Goal: Contribute content: Contribute content

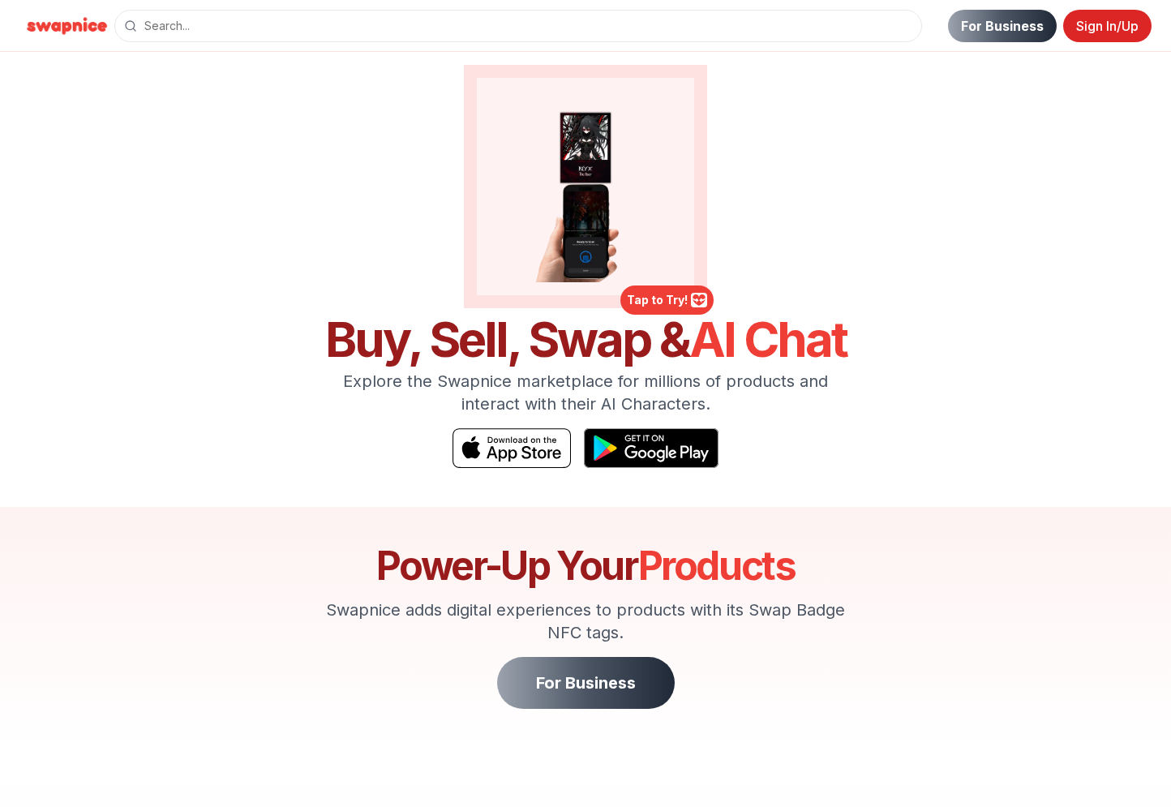
click at [1101, 30] on link "Sign In/Up" at bounding box center [1107, 26] width 88 height 32
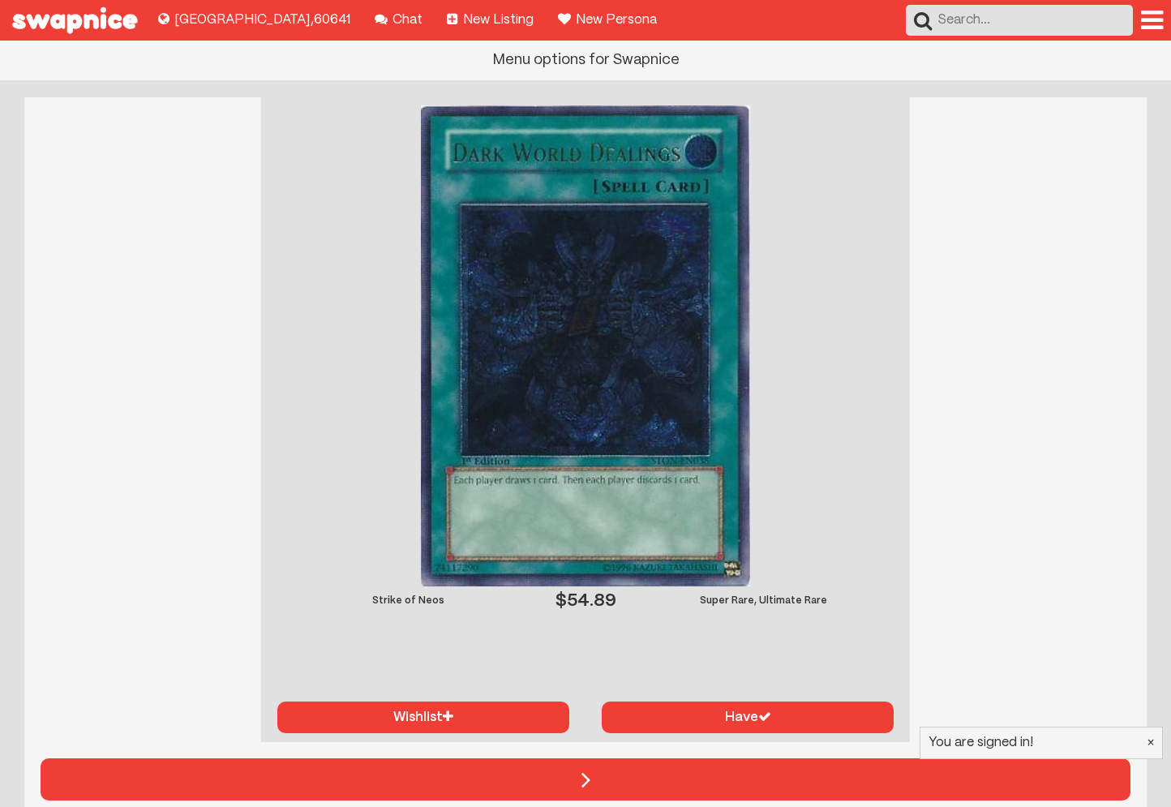
click at [1147, 14] on div at bounding box center [1152, 20] width 22 height 26
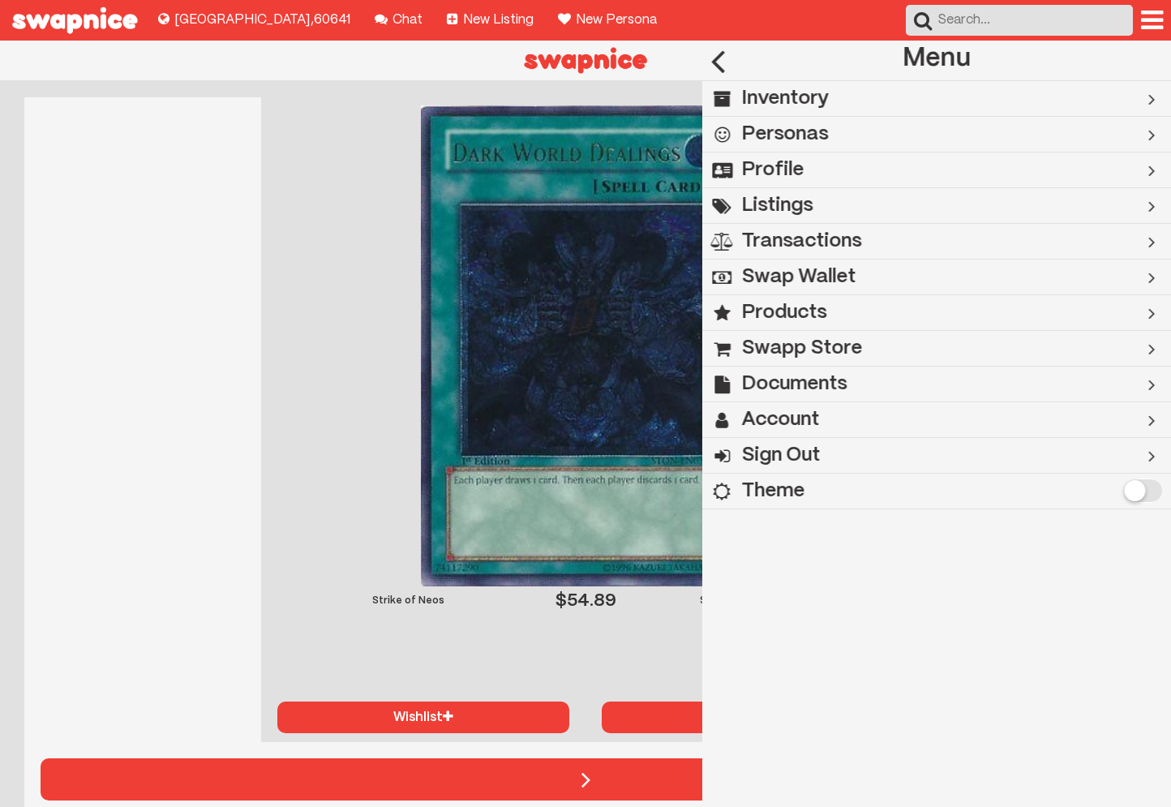
click at [782, 342] on h2 "Swapp Store" at bounding box center [801, 349] width 121 height 36
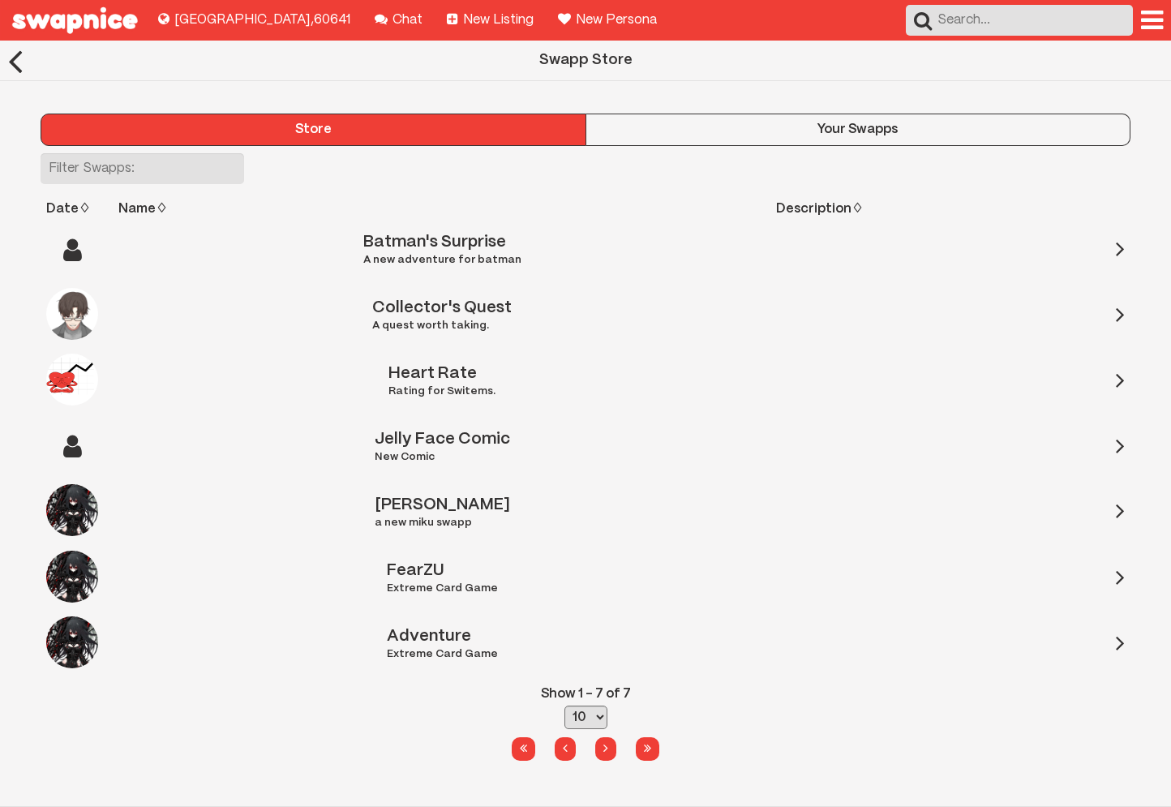
click at [791, 126] on div "Your Swapps" at bounding box center [858, 129] width 544 height 15
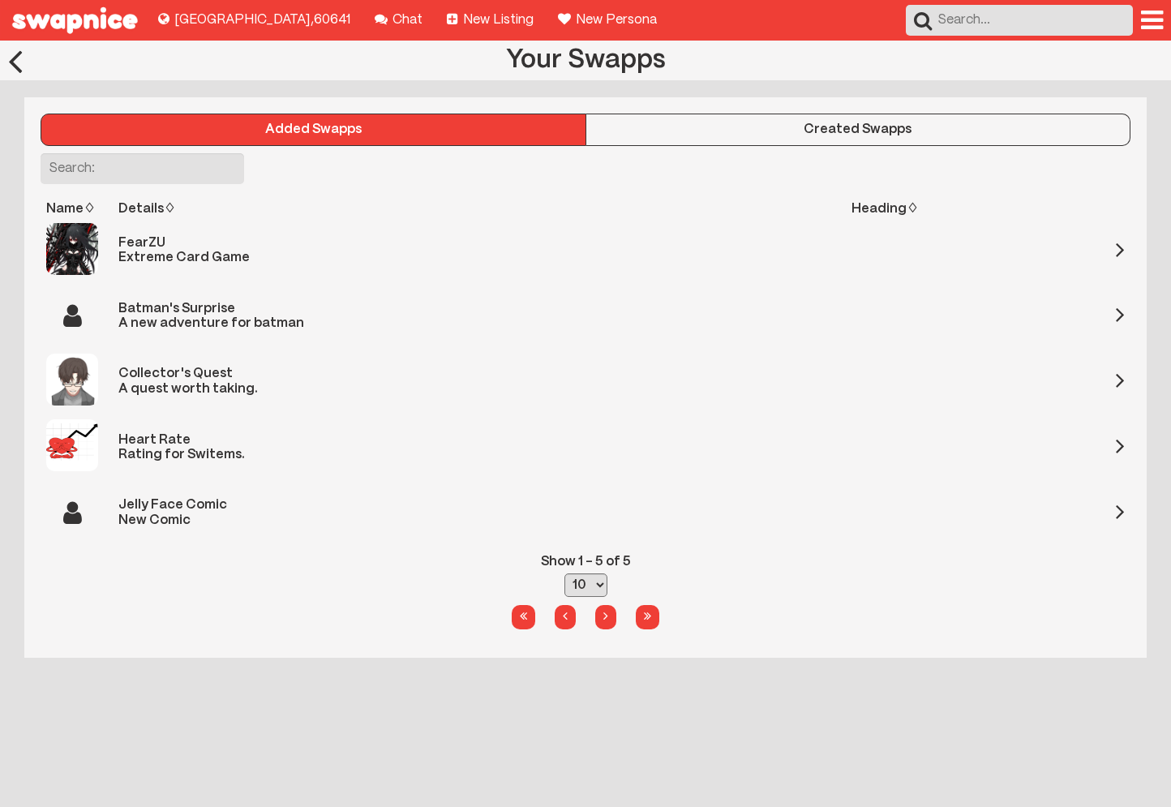
click at [707, 131] on div "Created Swapps" at bounding box center [858, 129] width 544 height 15
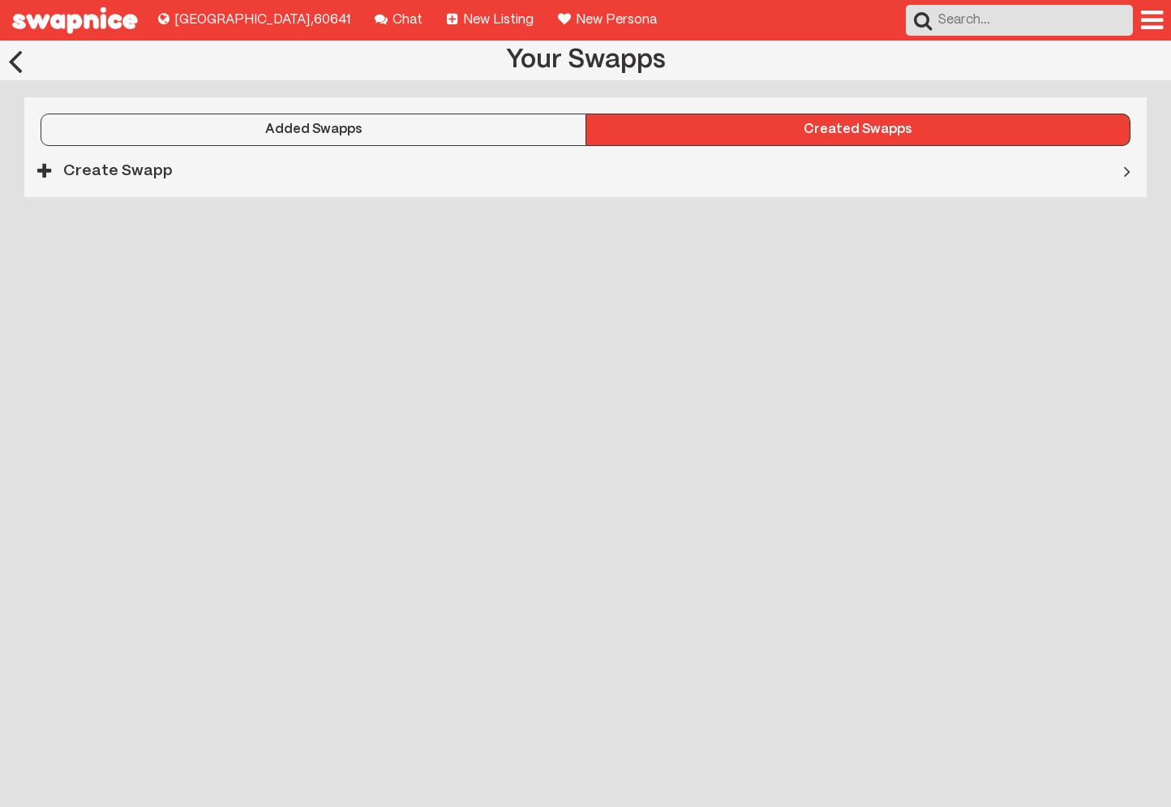
click at [145, 165] on h3 "Create Swapp" at bounding box center [117, 171] width 109 height 36
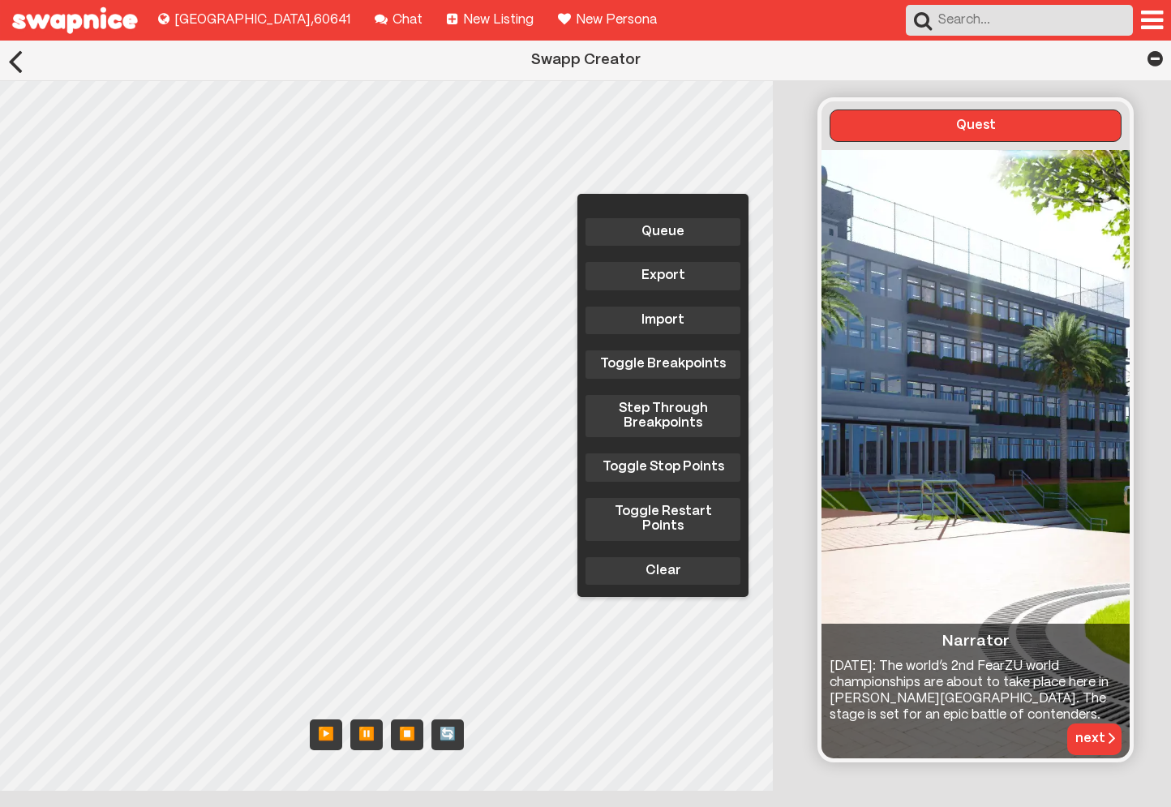
click at [631, 345] on div "Queue Export Import Toggle Breakpoints Step Through Breakpoints Toggle Stop Poi…" at bounding box center [390, 435] width 781 height 709
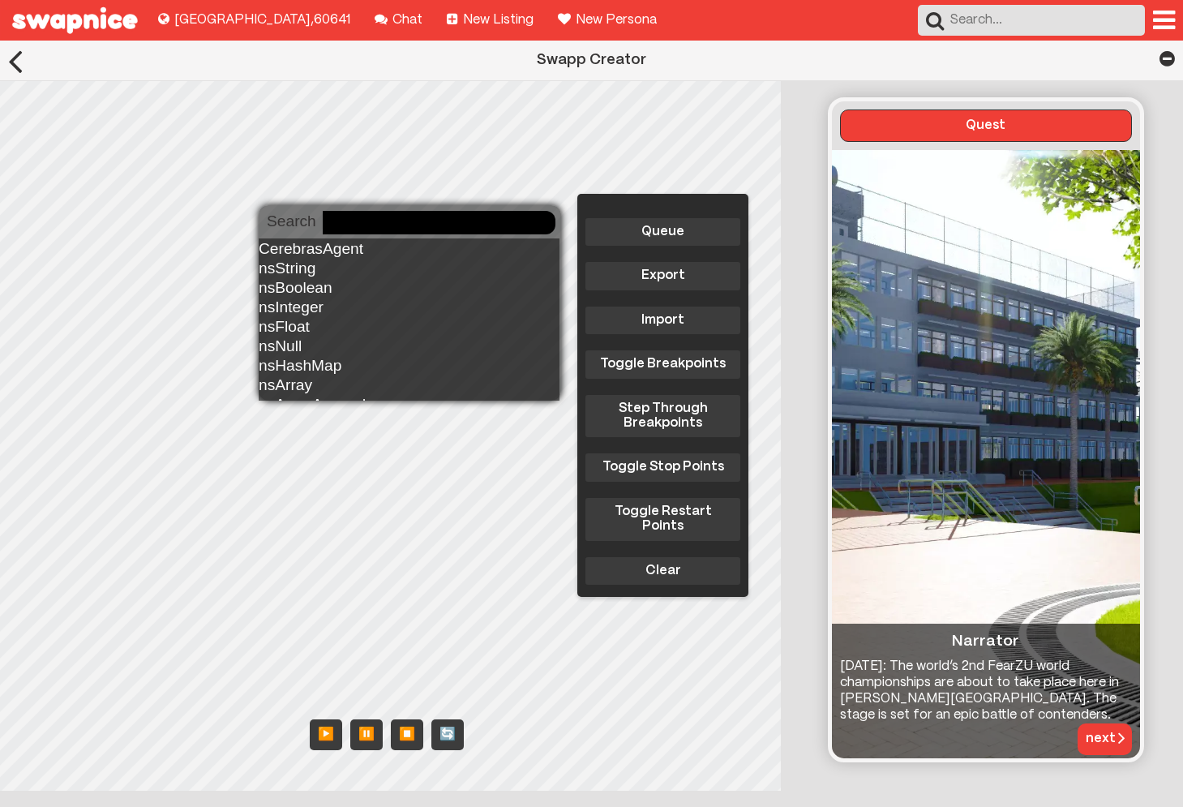
click at [323, 221] on body "Explore new places to buy, sell, and swap! [GEOGRAPHIC_DATA] , 60641 Chat with …" at bounding box center [591, 513] width 1183 height 944
click at [434, 242] on div "CerebrasAgent" at bounding box center [409, 247] width 301 height 19
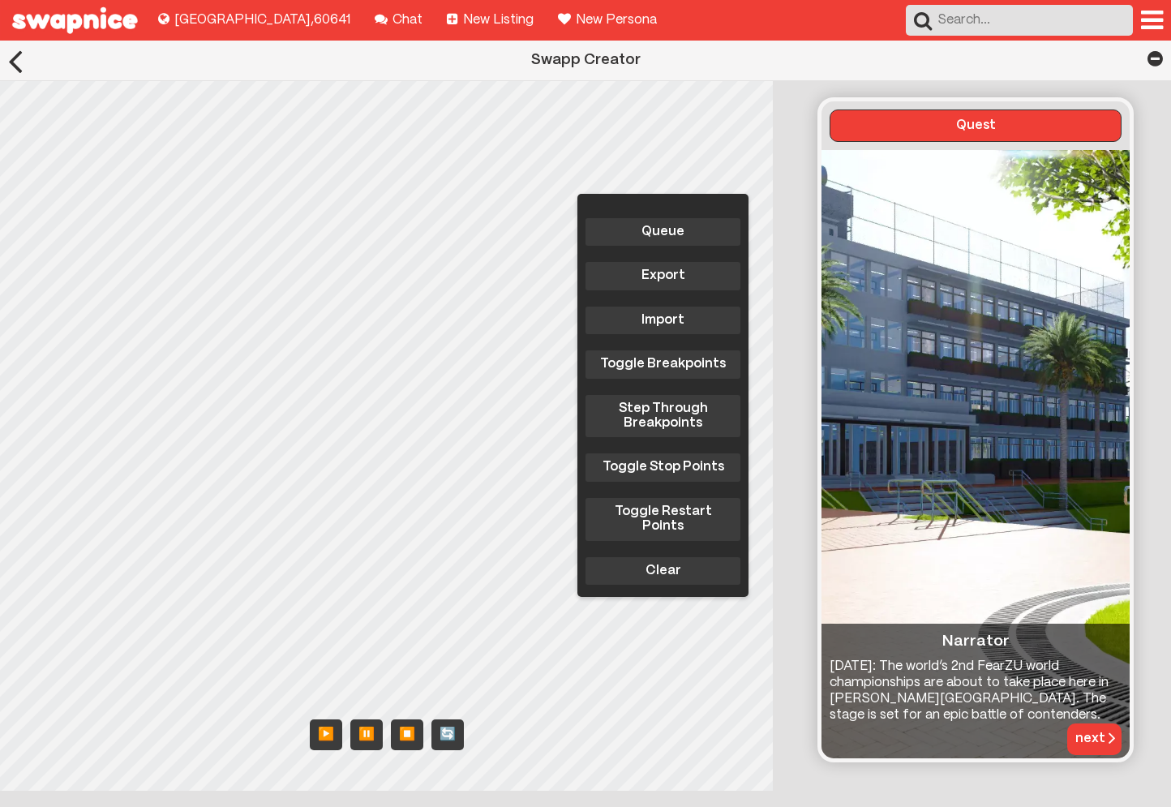
click at [205, 340] on div "Queue Export Import Toggle Breakpoints Step Through Breakpoints Toggle Stop Poi…" at bounding box center [390, 435] width 781 height 709
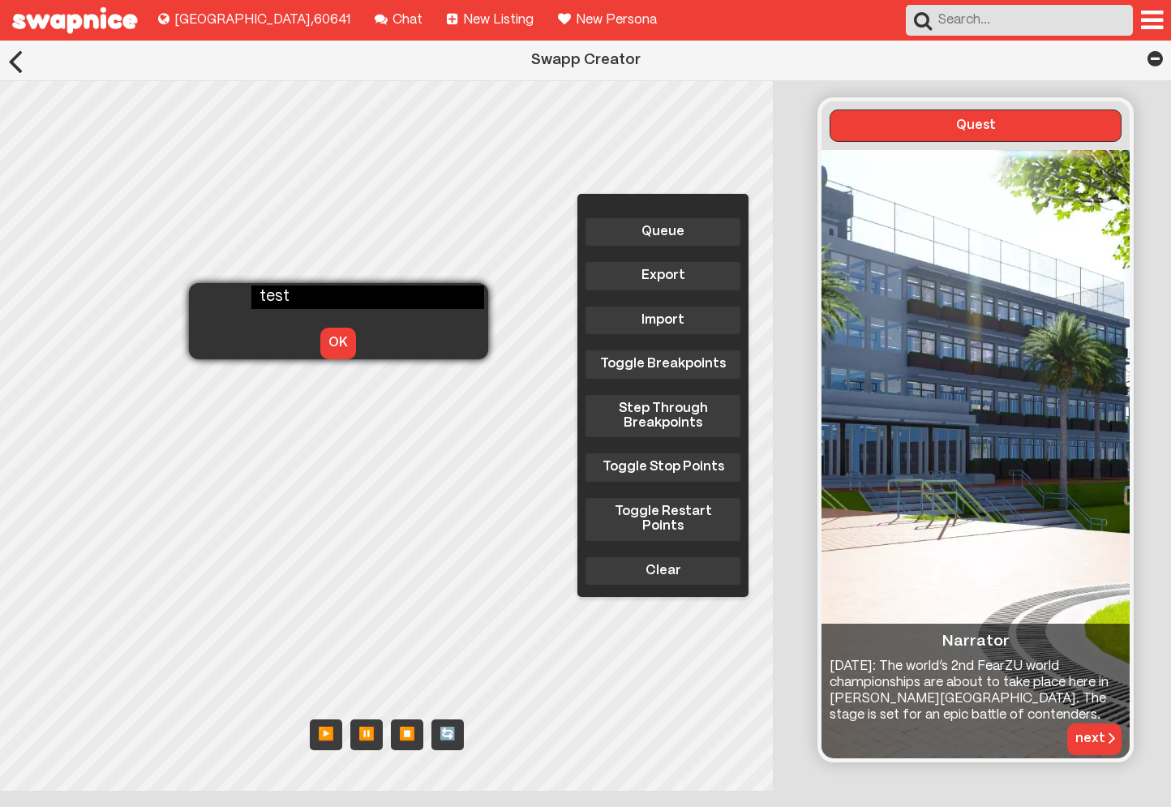
type input "test"
click at [320, 348] on button "OK" at bounding box center [338, 343] width 36 height 31
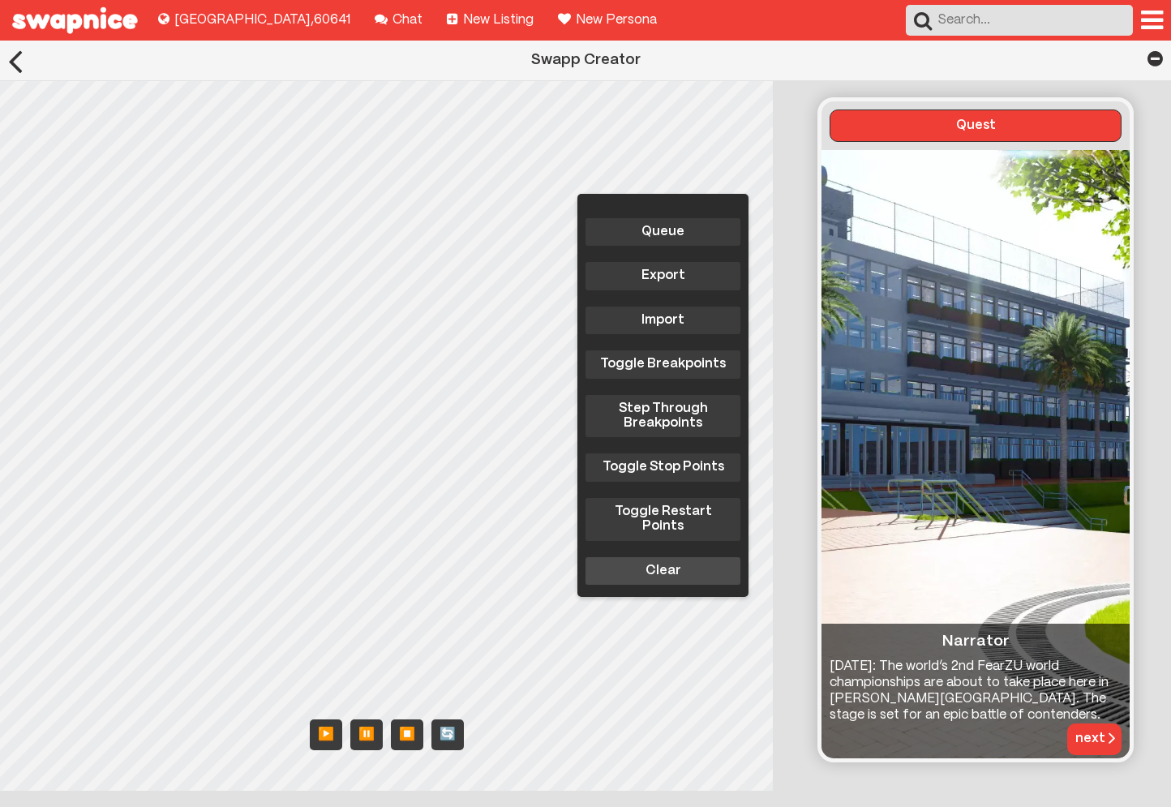
click at [670, 576] on button "Clear" at bounding box center [662, 571] width 155 height 28
click at [176, 285] on body "Explore new places to buy, sell, and swap! [GEOGRAPHIC_DATA] , 60641 Chat with …" at bounding box center [585, 513] width 1171 height 944
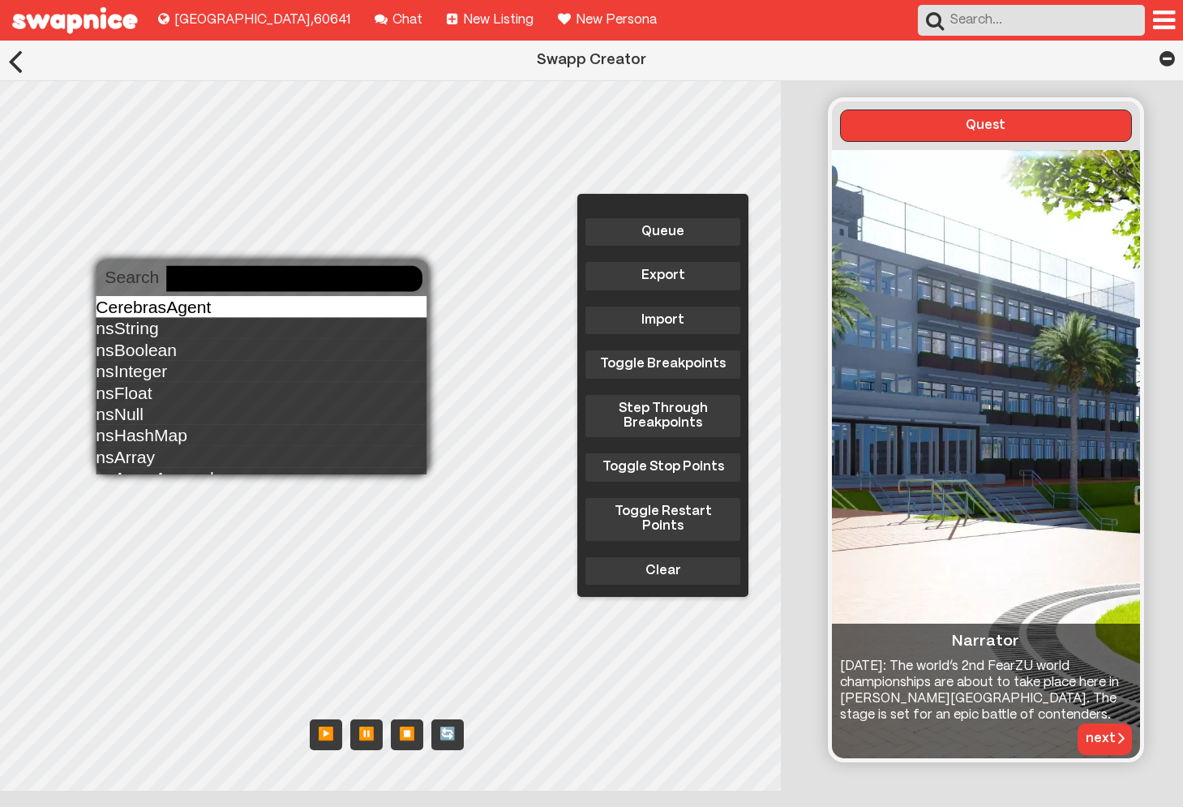
click at [188, 306] on div "CerebrasAgent" at bounding box center [261, 306] width 331 height 21
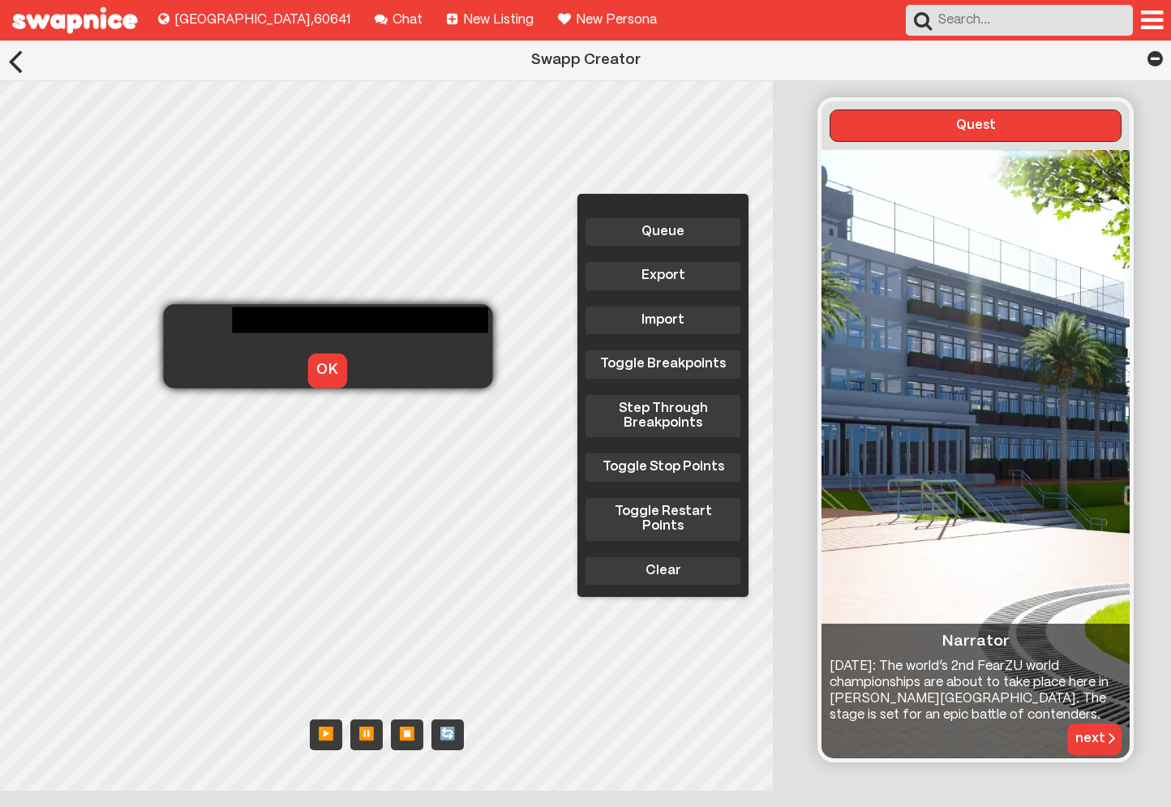
click at [195, 365] on div "Queue Export Import Toggle Breakpoints Step Through Breakpoints Toggle Stop Poi…" at bounding box center [390, 435] width 781 height 709
type input "demo-x8jjywxyteevcxhtrc4jm9xyt3w5ph8jpjfweyrn52kmcjce"
click at [308, 378] on button "OK" at bounding box center [326, 370] width 39 height 34
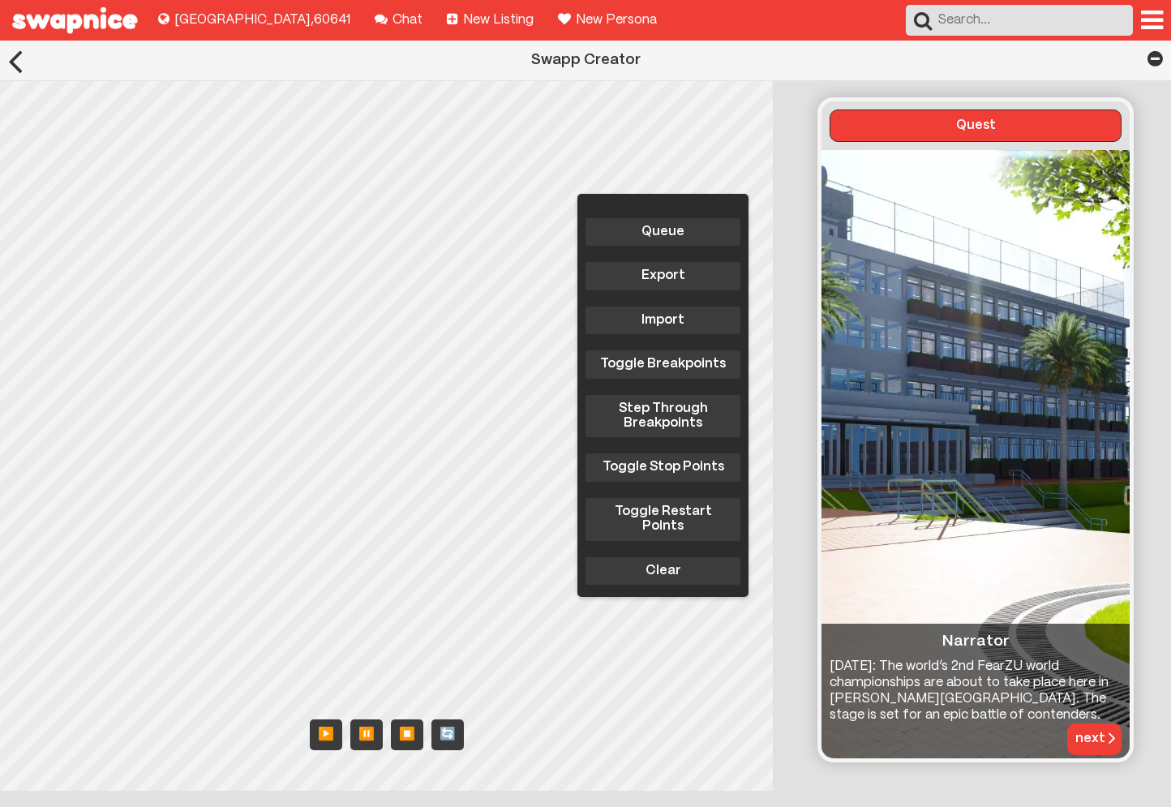
click at [188, 388] on div "Queue Export Import Toggle Breakpoints Step Through Breakpoints Toggle Stop Poi…" at bounding box center [390, 435] width 781 height 709
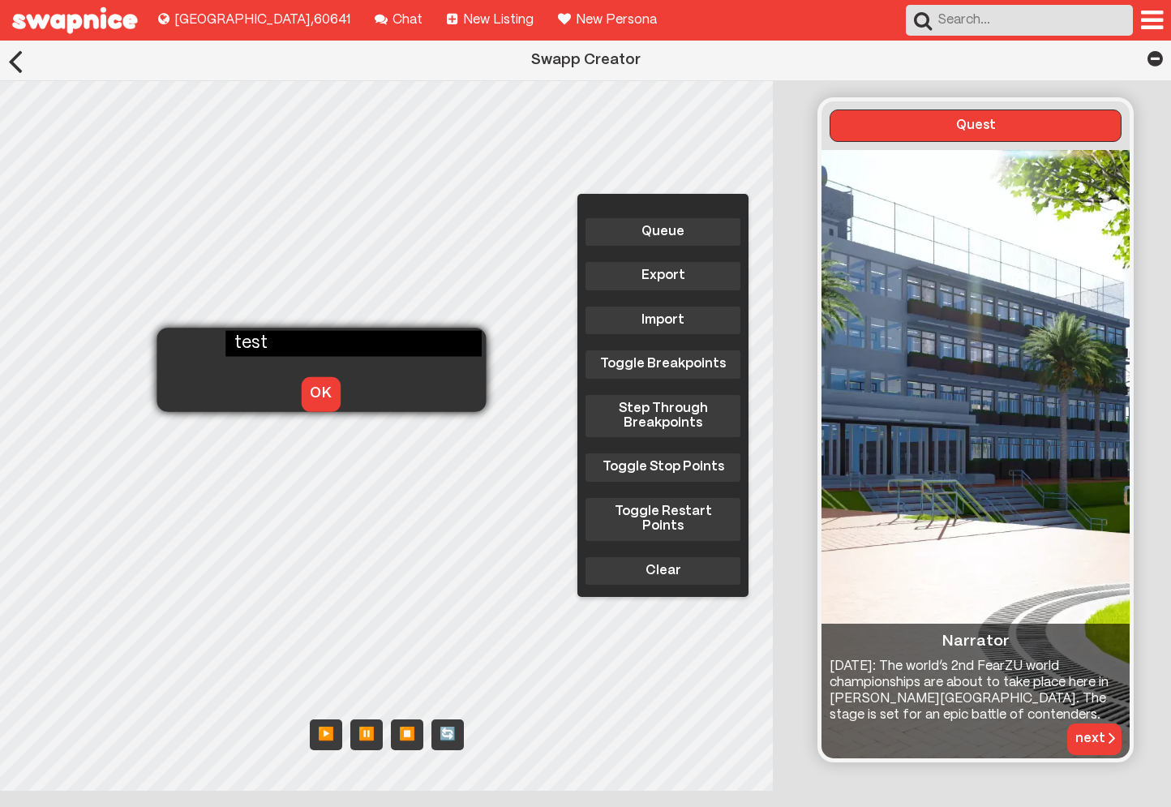
type input "test"
click at [302, 388] on button "OK" at bounding box center [320, 394] width 39 height 34
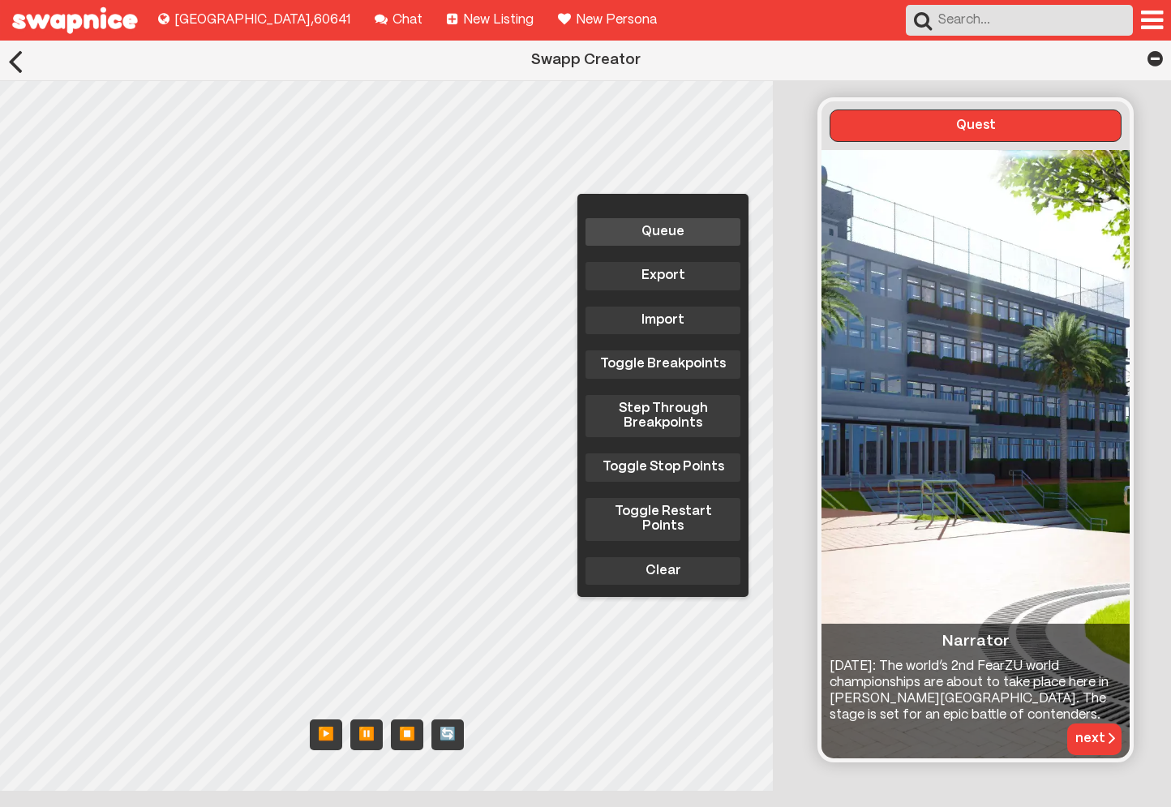
click at [642, 227] on button "Queue" at bounding box center [662, 232] width 155 height 28
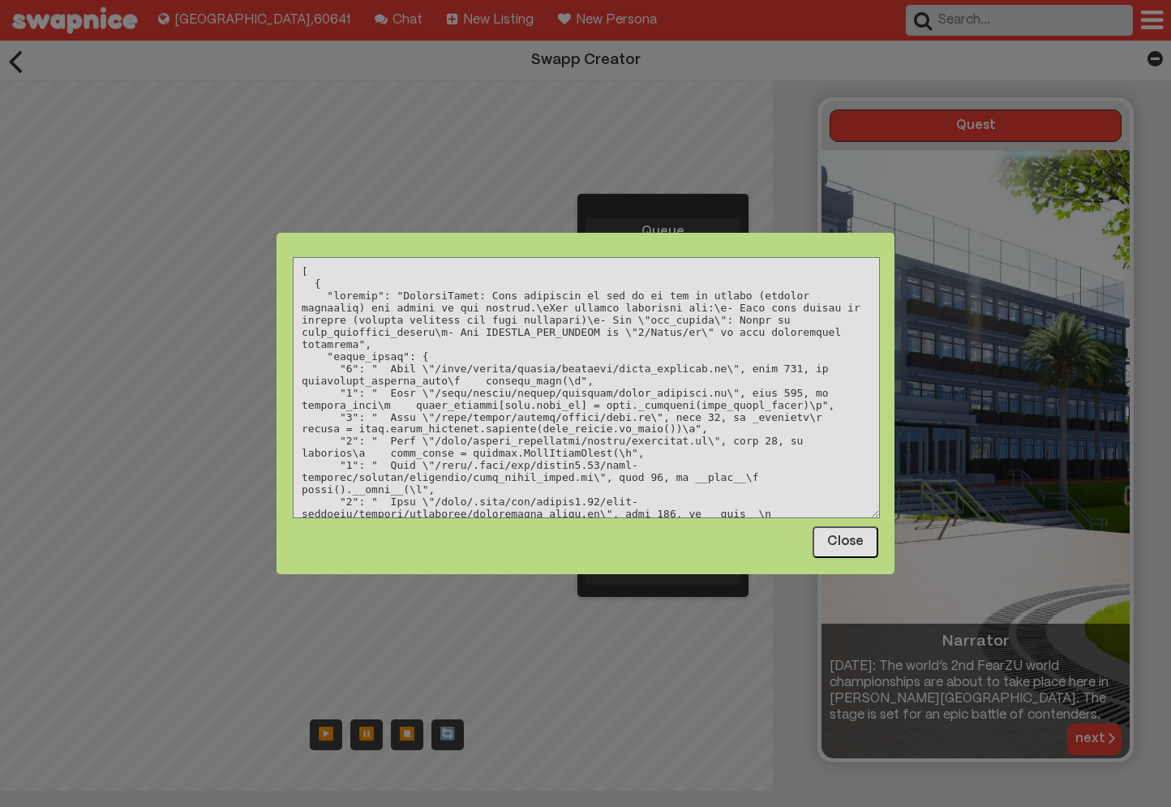
drag, startPoint x: 566, startPoint y: 345, endPoint x: 584, endPoint y: 319, distance: 30.8
click at [584, 319] on textarea at bounding box center [586, 387] width 587 height 261
click at [616, 396] on textarea at bounding box center [586, 387] width 587 height 261
click at [844, 535] on button "Close" at bounding box center [845, 541] width 66 height 31
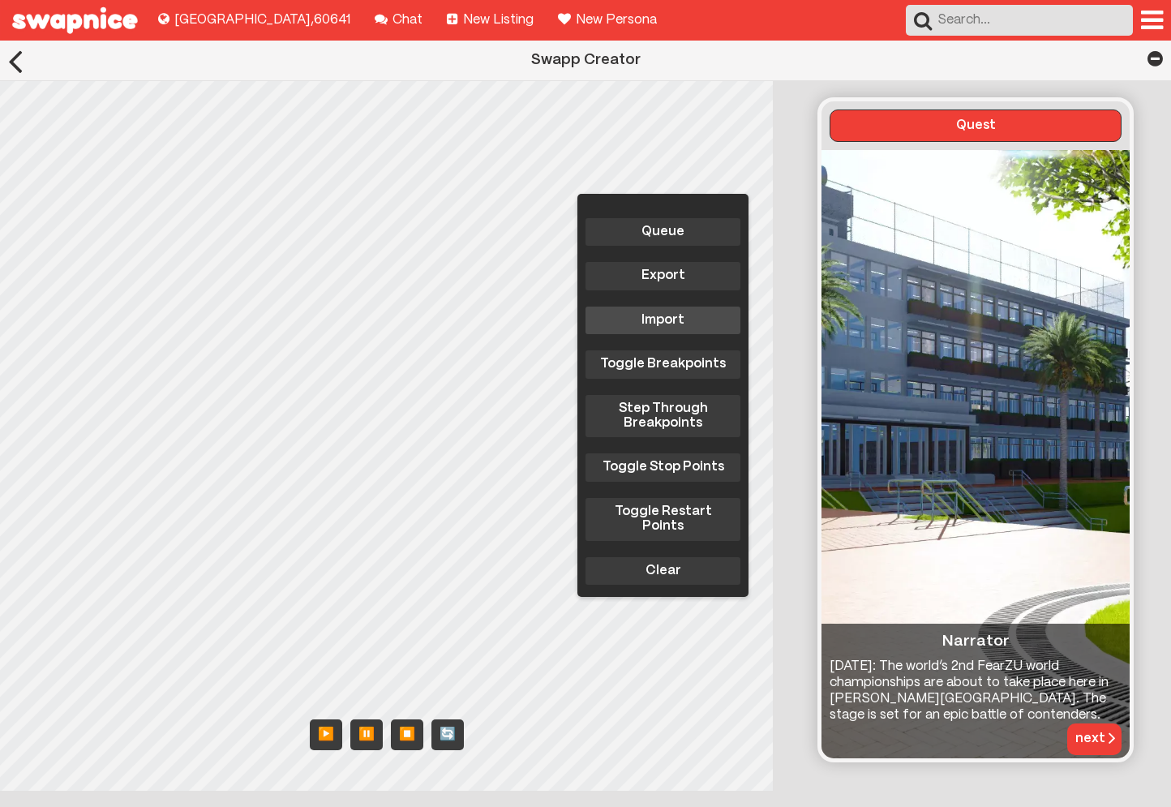
click at [709, 326] on button "Import" at bounding box center [662, 320] width 155 height 28
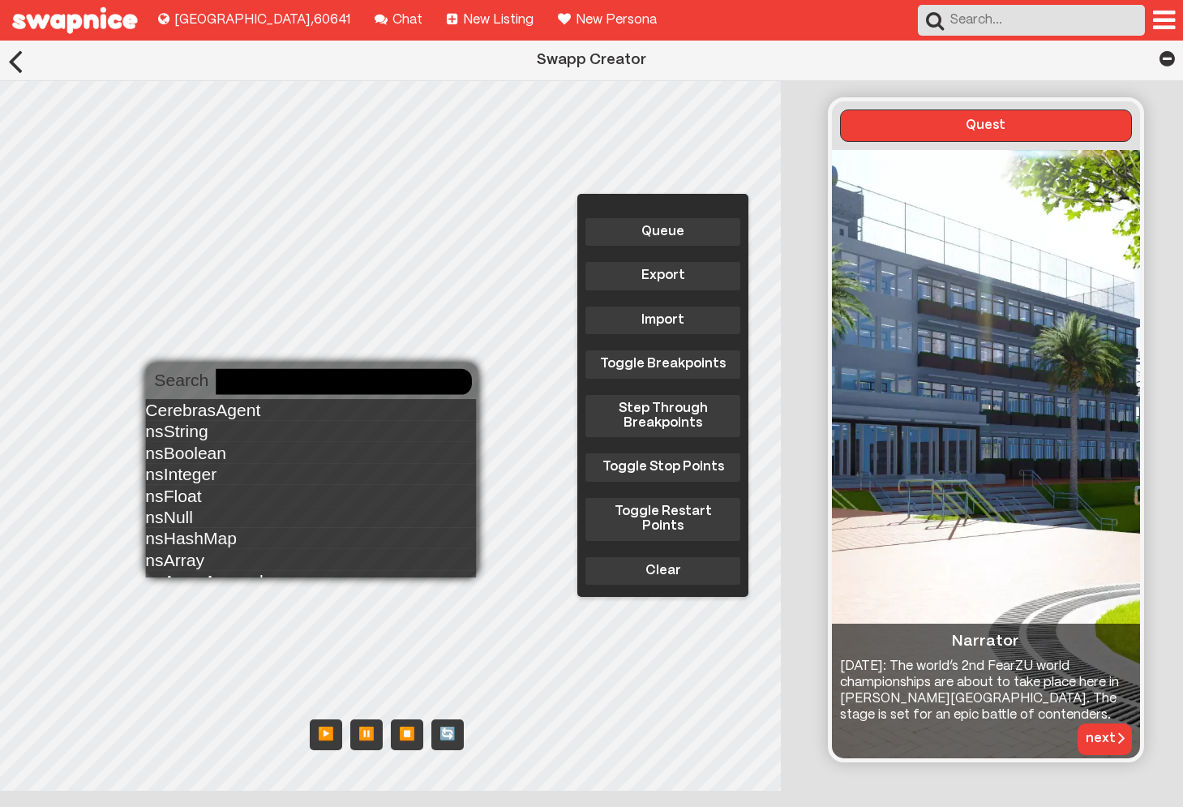
click at [225, 388] on body "Explore new places to buy, sell, and swap! [GEOGRAPHIC_DATA] , 60641 Chat with …" at bounding box center [591, 513] width 1183 height 944
click at [307, 425] on div "nsString" at bounding box center [310, 430] width 331 height 21
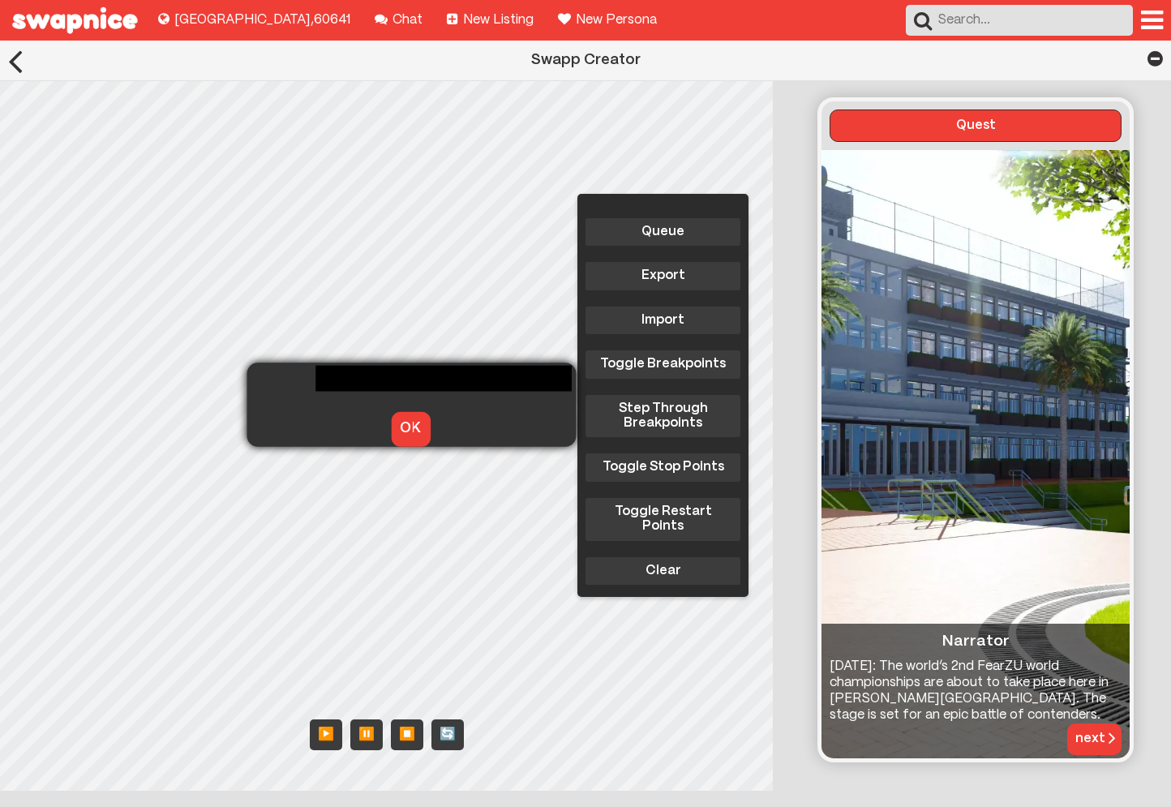
click at [278, 423] on div "Queue Export Import Toggle Breakpoints Step Through Breakpoints Toggle Stop Poi…" at bounding box center [390, 435] width 781 height 709
type input "test"
click at [392, 421] on button "OK" at bounding box center [410, 429] width 39 height 34
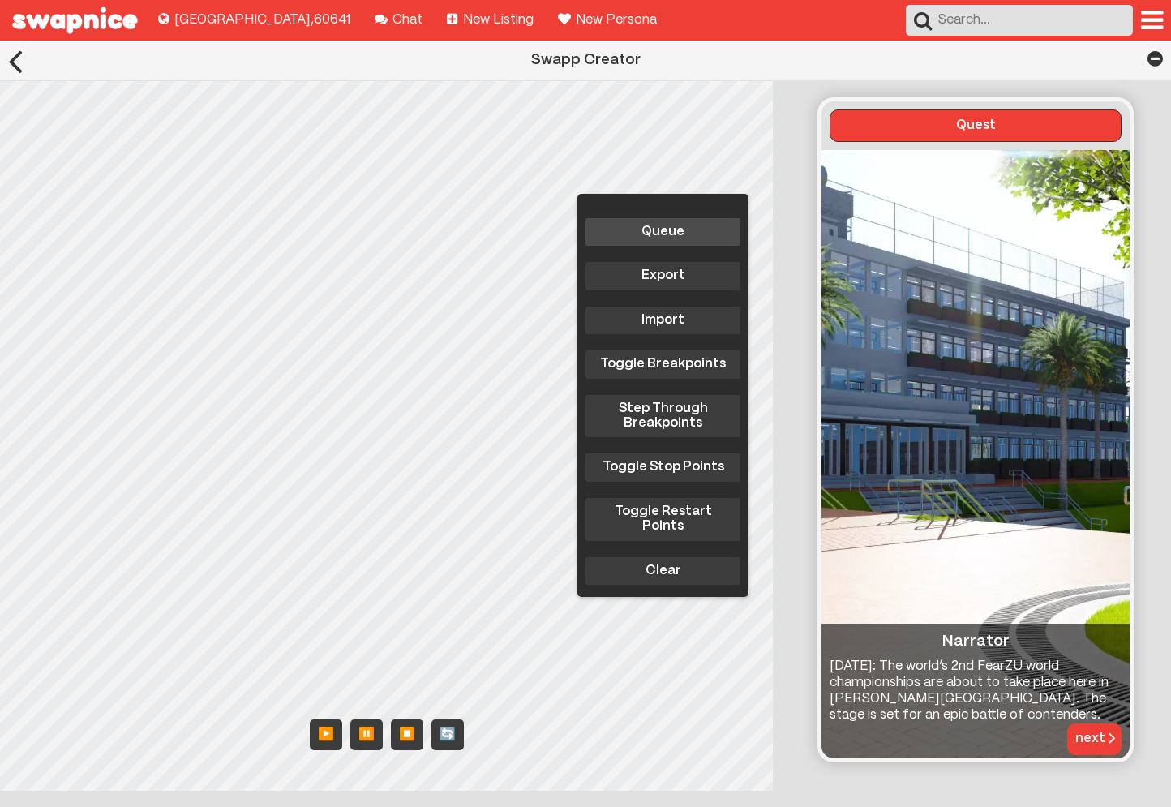
click at [637, 229] on button "Queue" at bounding box center [662, 232] width 155 height 28
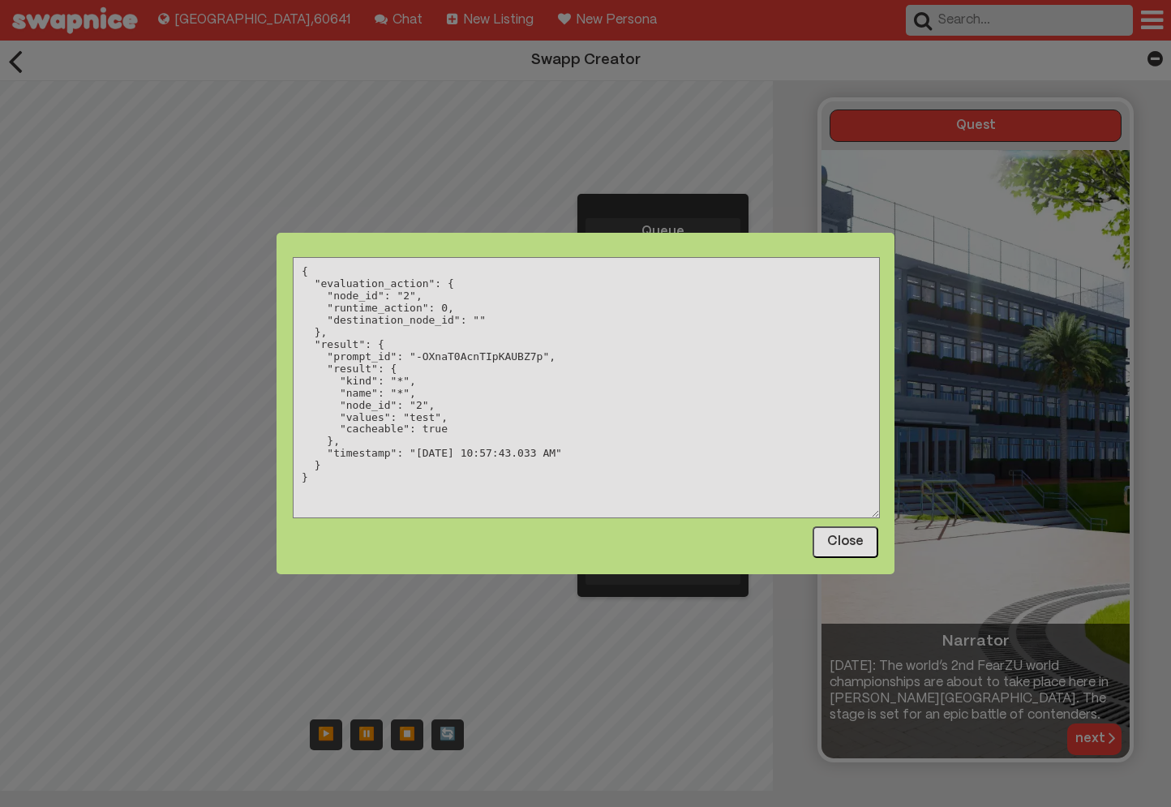
click at [849, 542] on button "Close" at bounding box center [845, 541] width 66 height 31
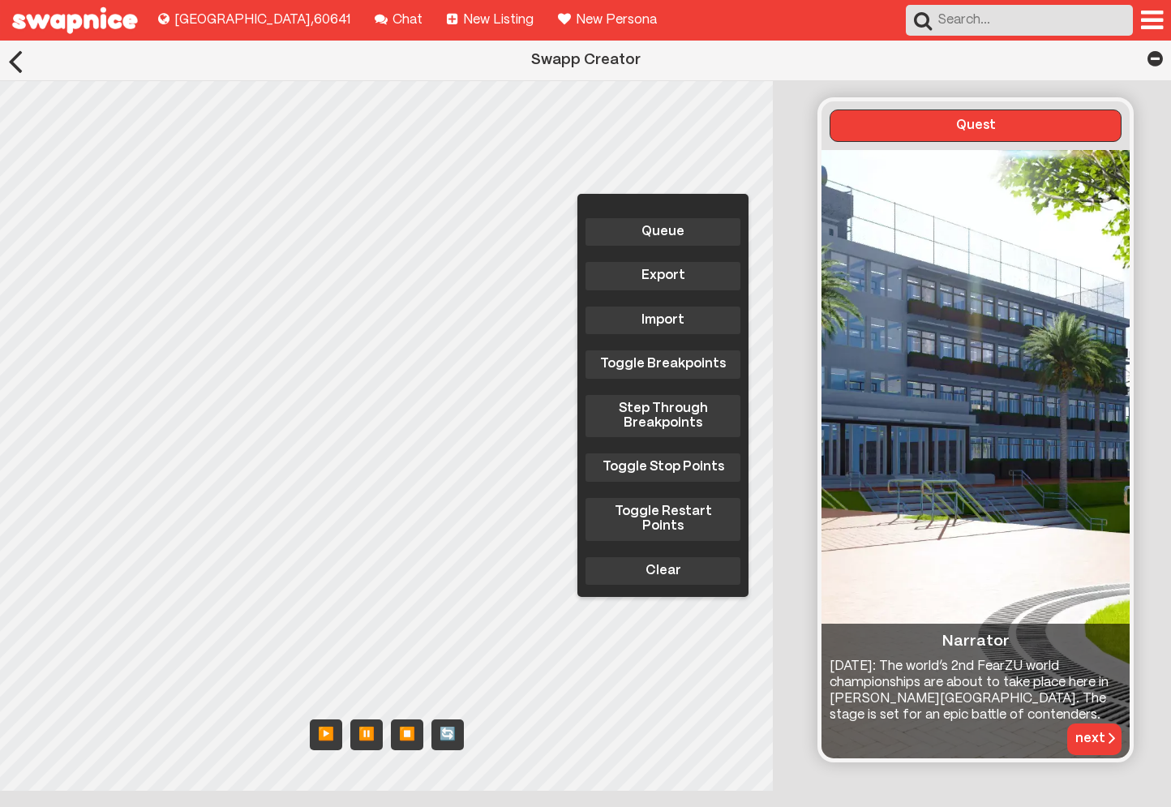
click at [1051, 19] on input "text" at bounding box center [1019, 20] width 227 height 31
type input "fearzu"
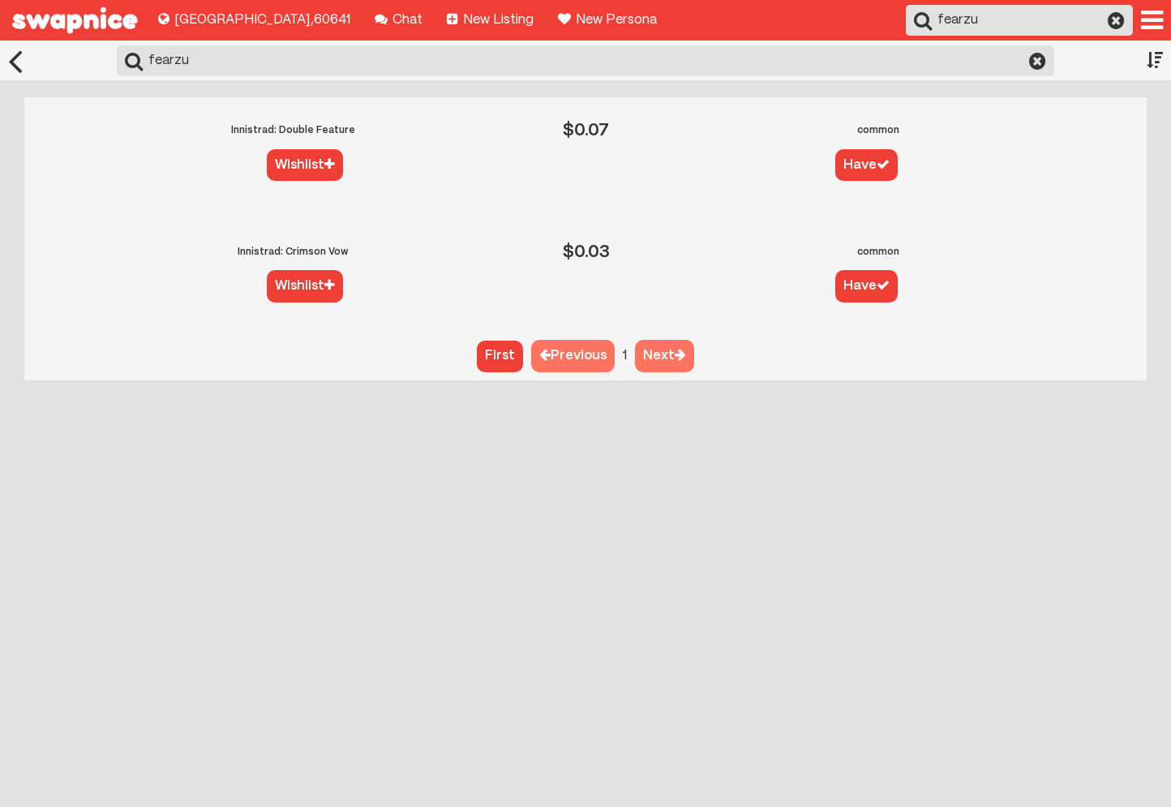
click at [1034, 58] on div at bounding box center [1037, 61] width 17 height 15
click at [1161, 59] on div at bounding box center [1154, 61] width 16 height 40
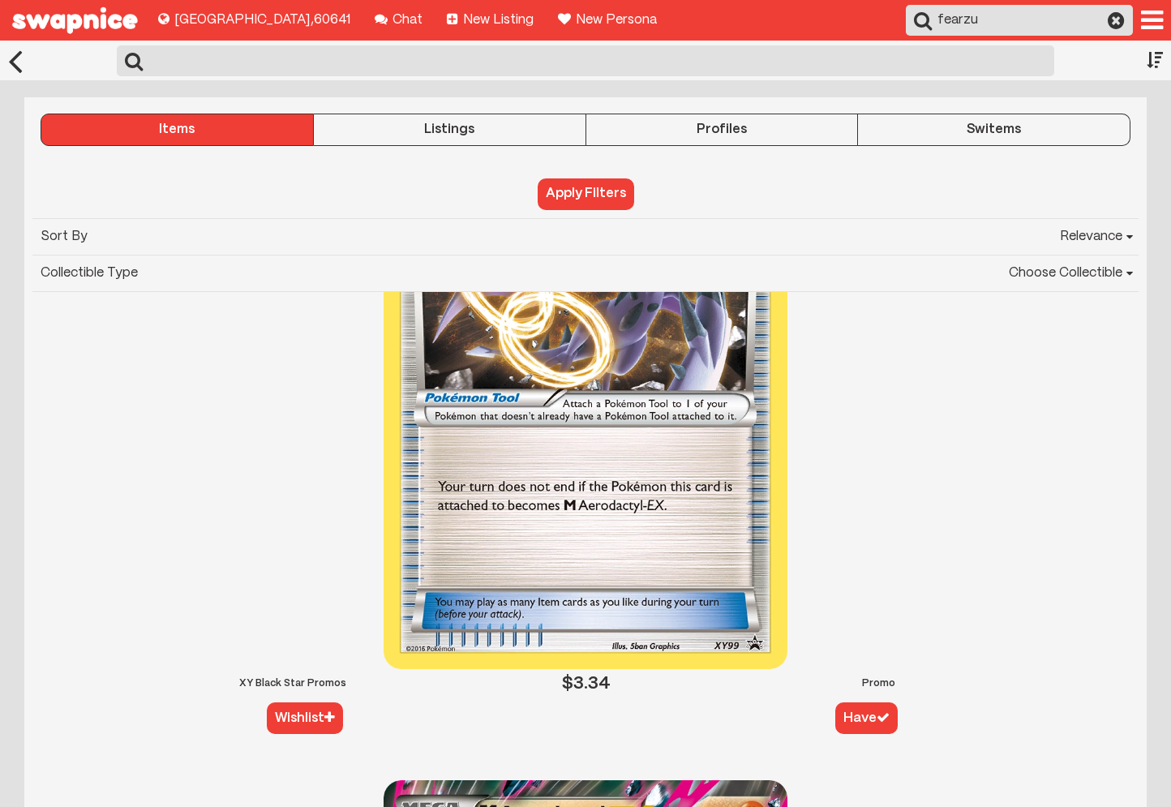
click at [1065, 267] on select "Choose Collectible Yu-Gi-Oh Magic The Gathering Pokémon [GEOGRAPHIC_DATA]" at bounding box center [642, 273] width 992 height 36
select select "fzu"
click at [147, 255] on select "Choose Collectible Yu-Gi-Oh Magic The Gathering Pokémon [GEOGRAPHIC_DATA]" at bounding box center [642, 273] width 992 height 36
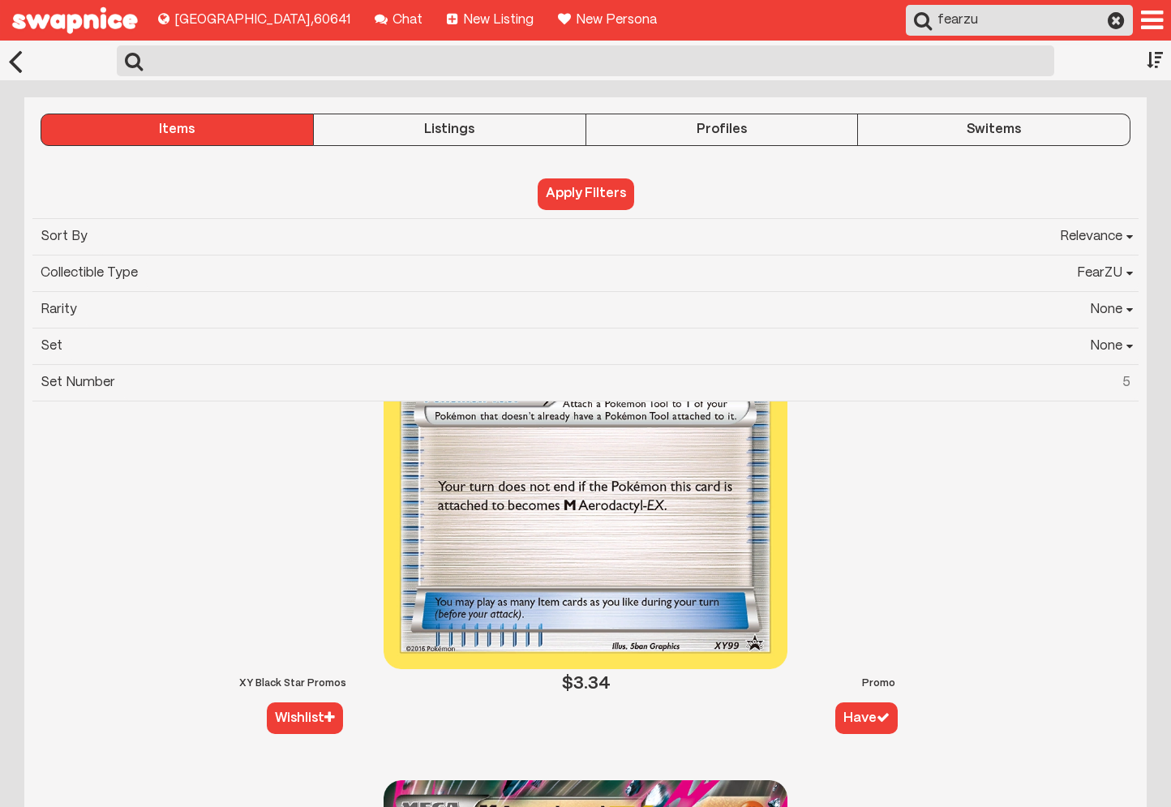
click at [597, 204] on button "Apply Filters" at bounding box center [585, 193] width 96 height 31
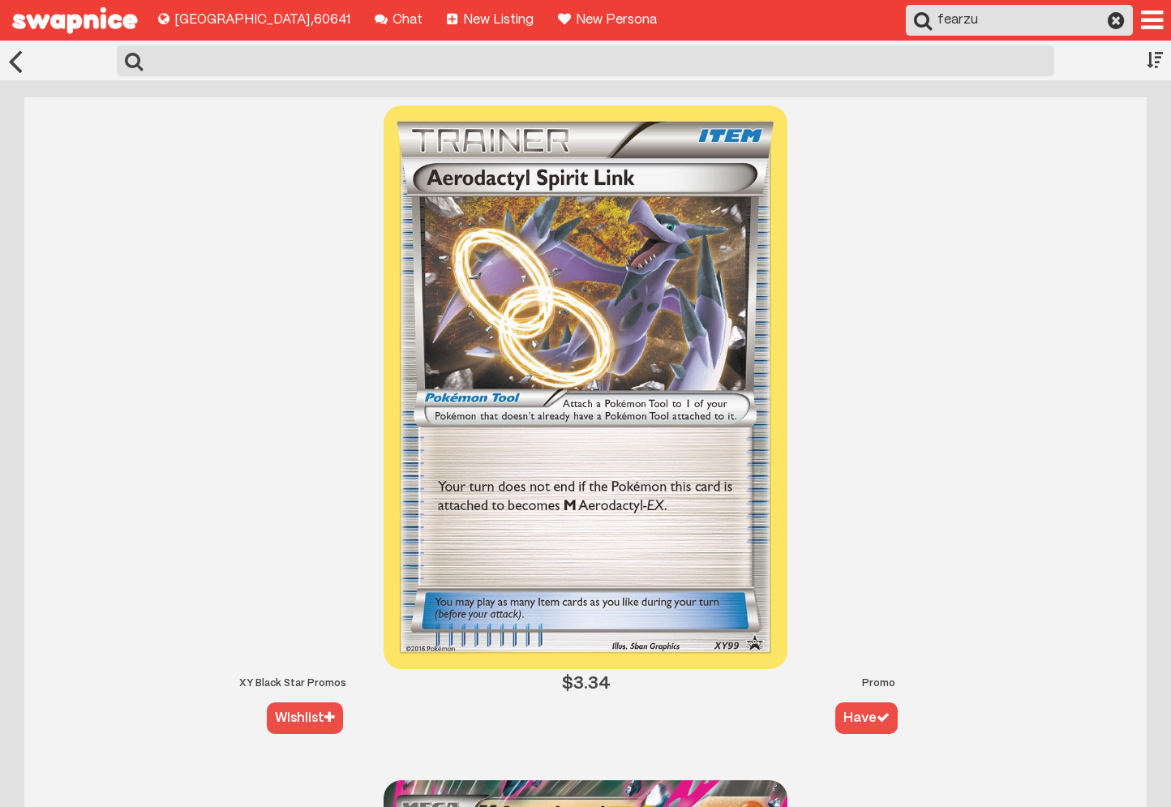
select select "fzu"
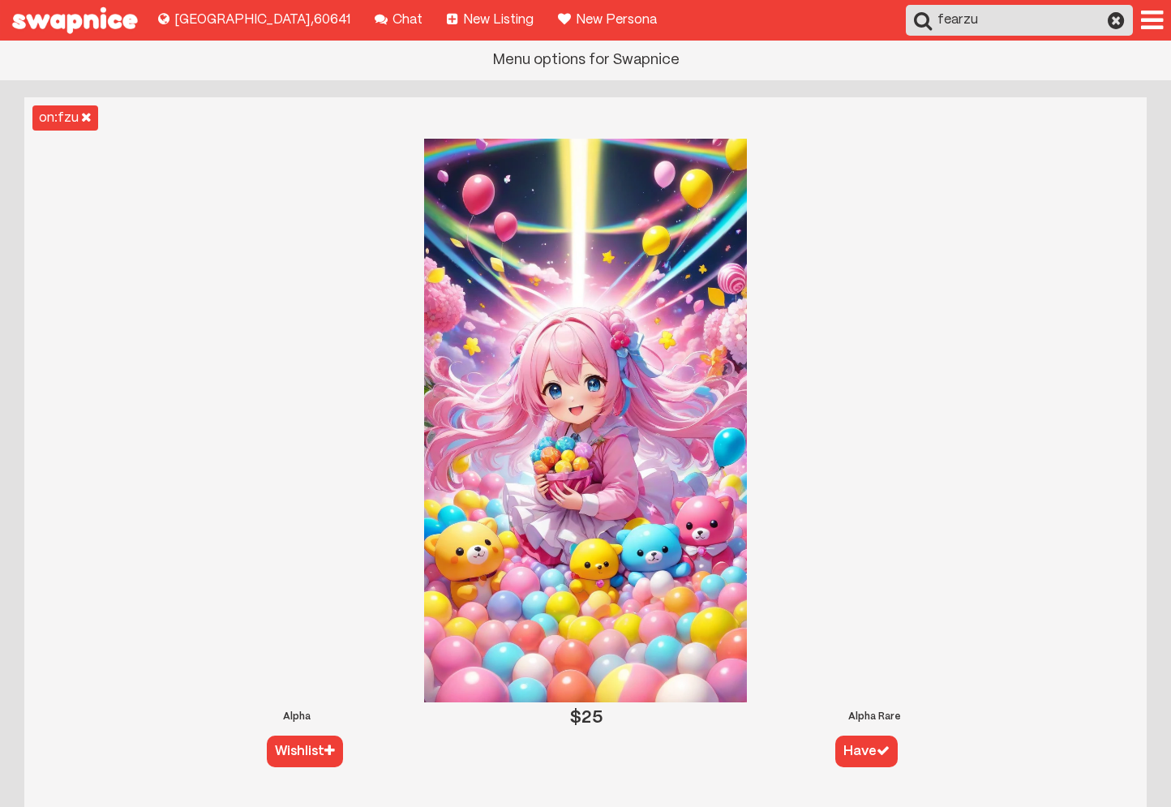
click at [1154, 15] on div at bounding box center [1152, 20] width 22 height 26
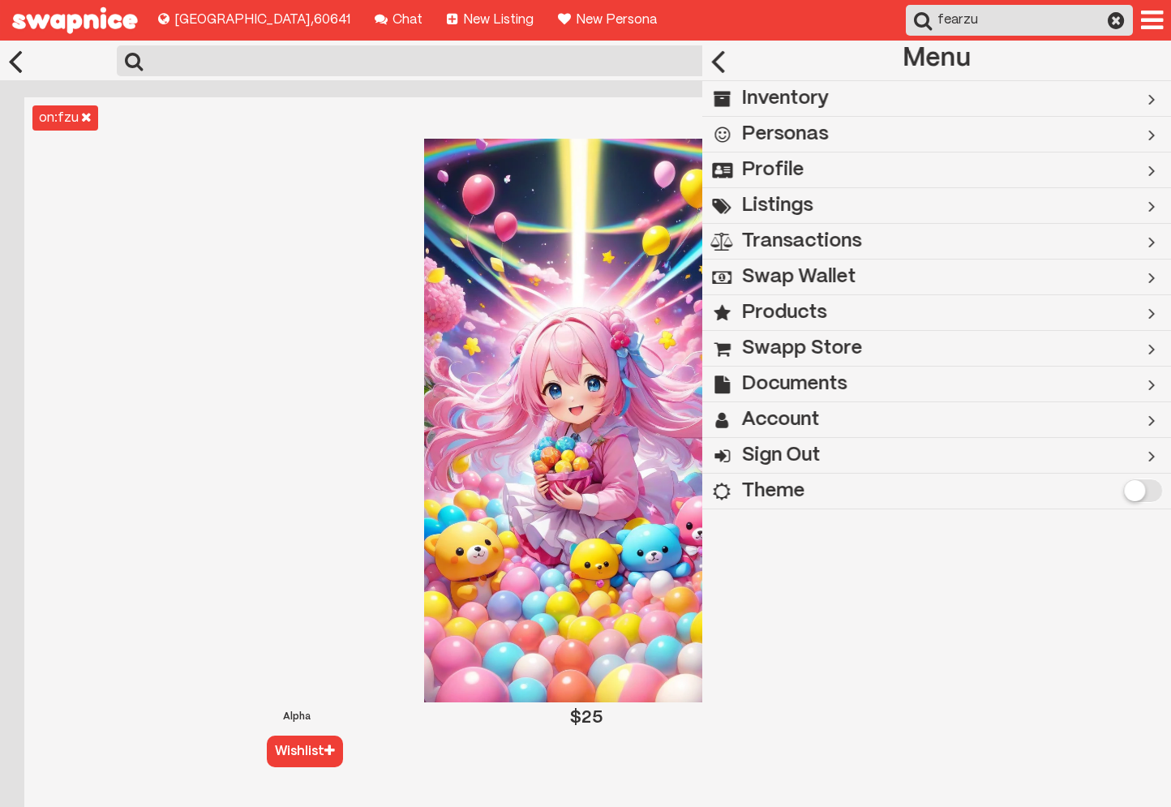
click at [837, 101] on div "Inventory" at bounding box center [910, 98] width 416 height 35
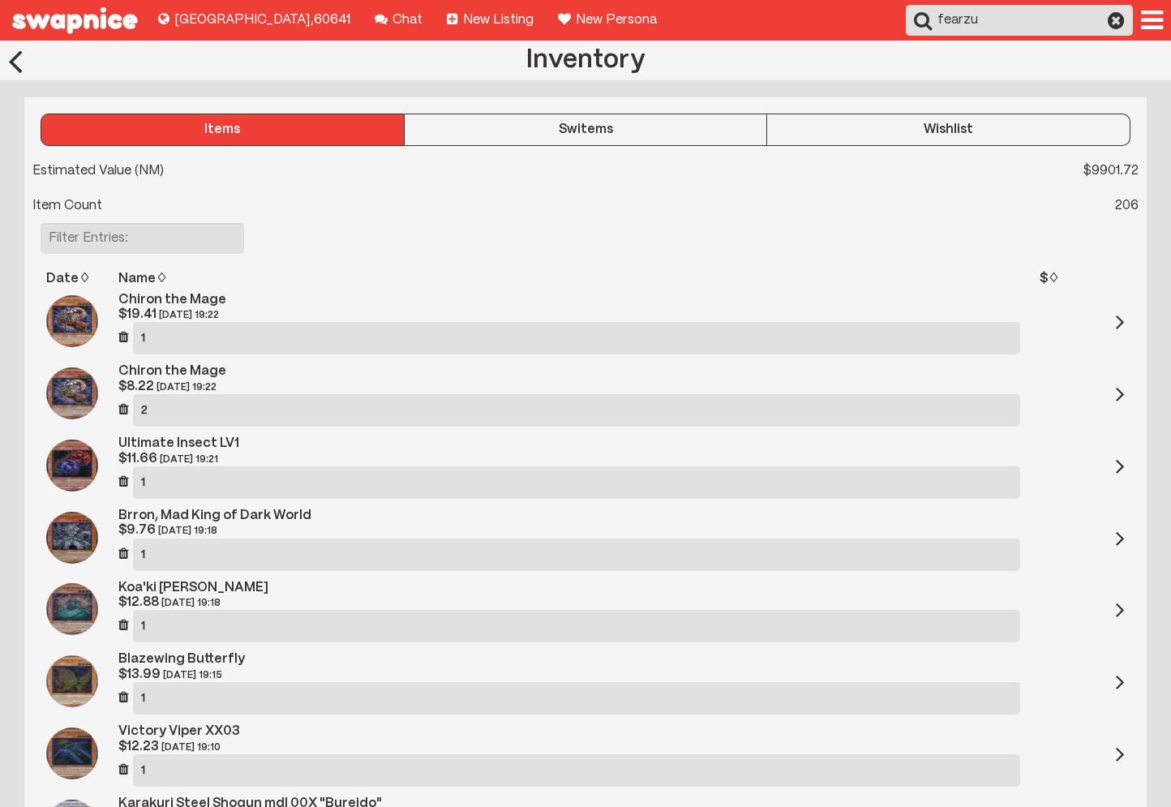
click at [602, 134] on div "Switems" at bounding box center [586, 129] width 362 height 15
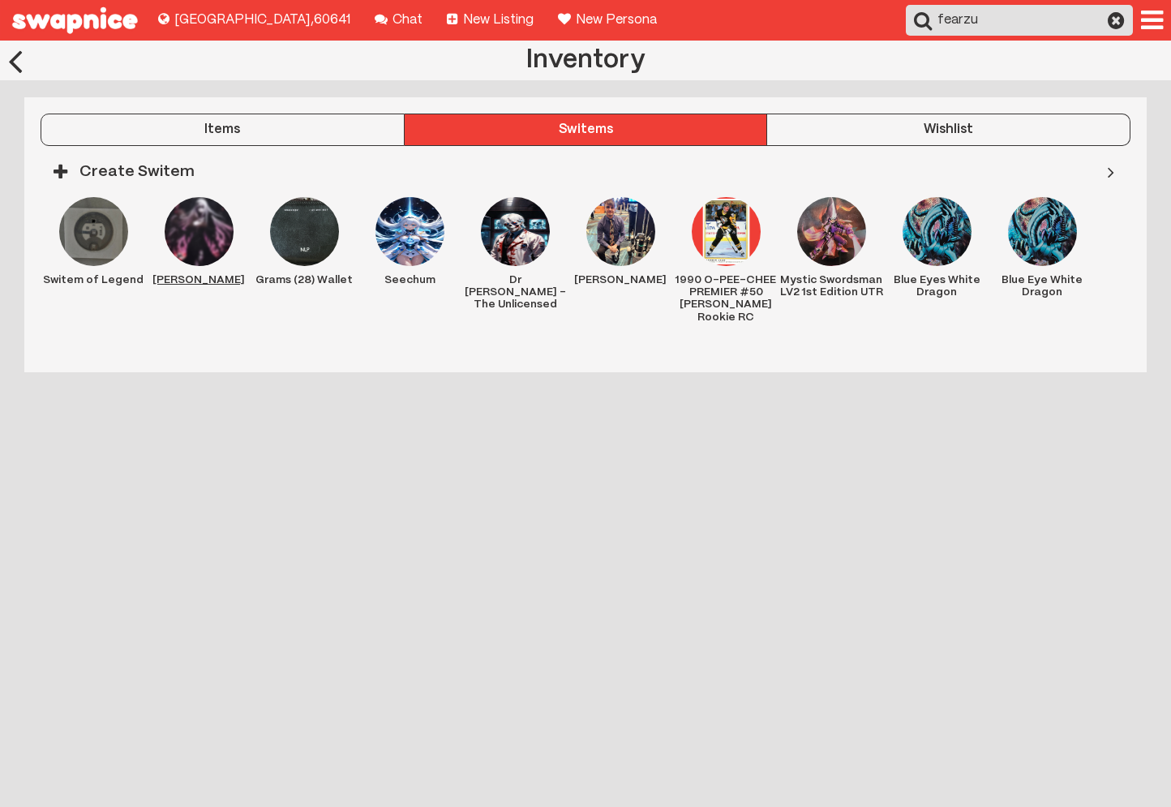
click at [203, 234] on img at bounding box center [199, 231] width 69 height 69
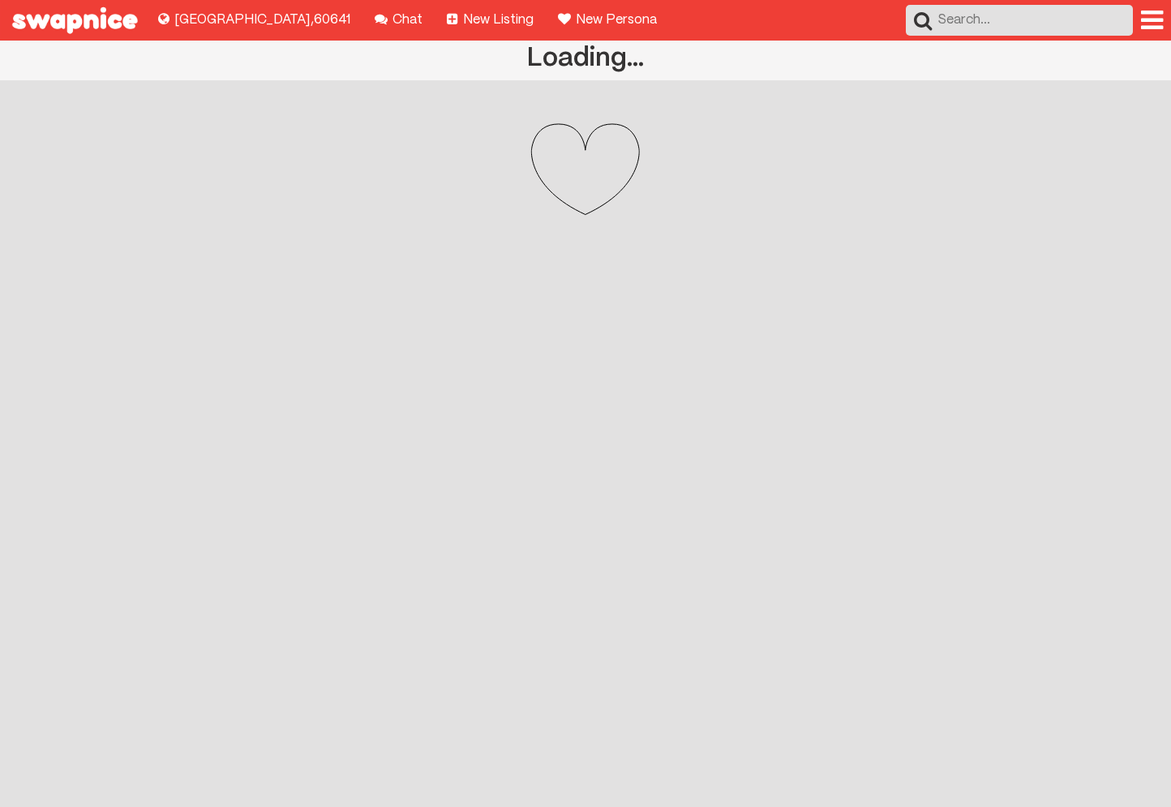
click at [923, 337] on div "Loading... // Heart body. // LEFT ARROW. // RIGHT ARROW. Loading..." at bounding box center [585, 424] width 1171 height 766
click at [222, 435] on div "Loading... // Heart body. // LEFT ARROW. // RIGHT ARROW. Loading..." at bounding box center [585, 424] width 1171 height 766
